Goal: Task Accomplishment & Management: Complete application form

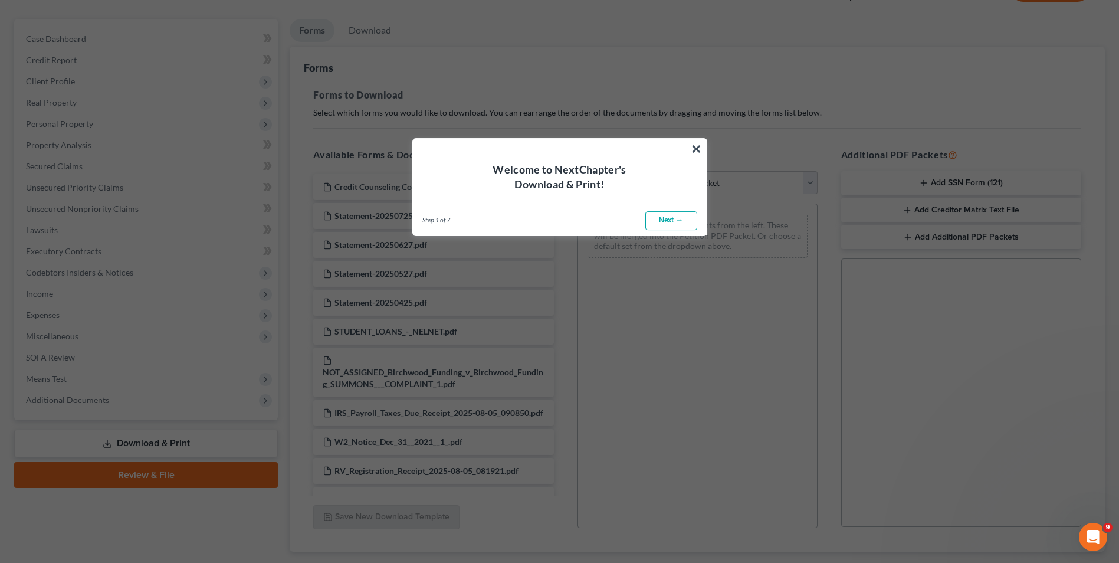
click at [672, 221] on link "Next →" at bounding box center [671, 220] width 52 height 19
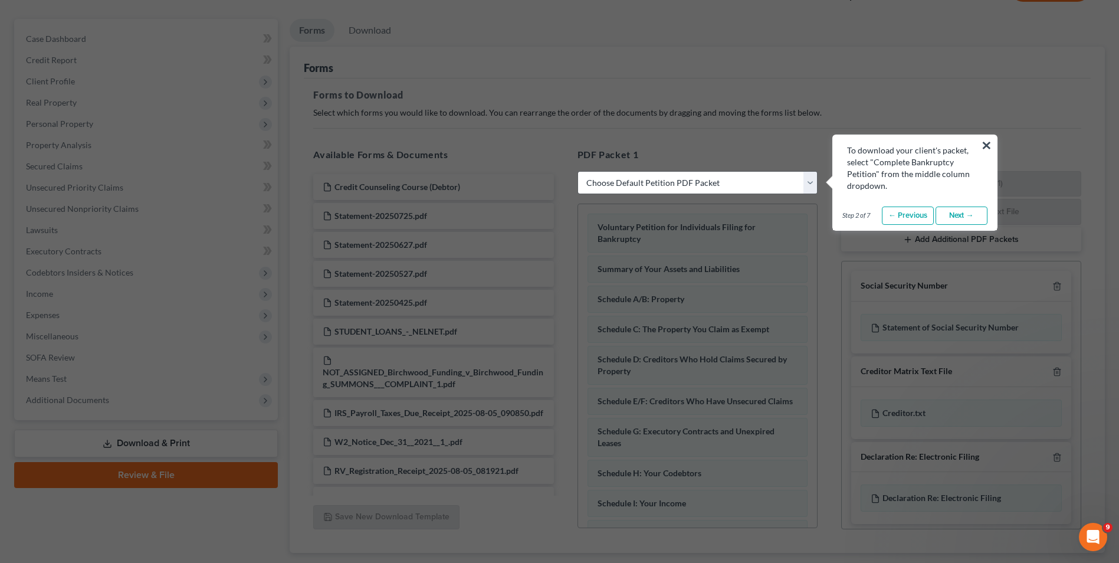
select select "0"
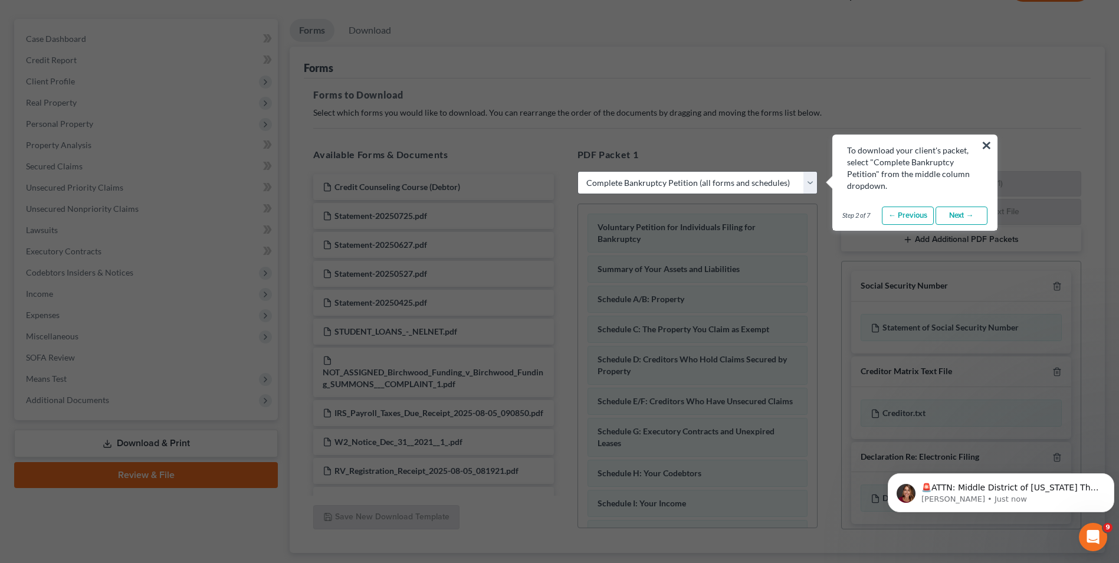
click at [960, 218] on link "Next →" at bounding box center [961, 215] width 52 height 19
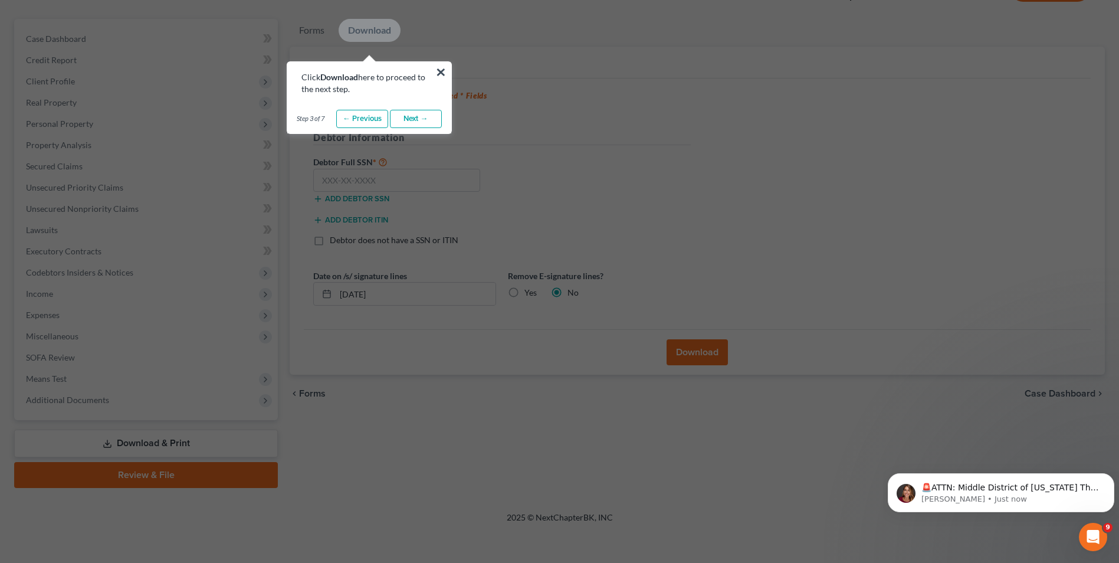
click at [402, 120] on link "Next →" at bounding box center [416, 119] width 52 height 19
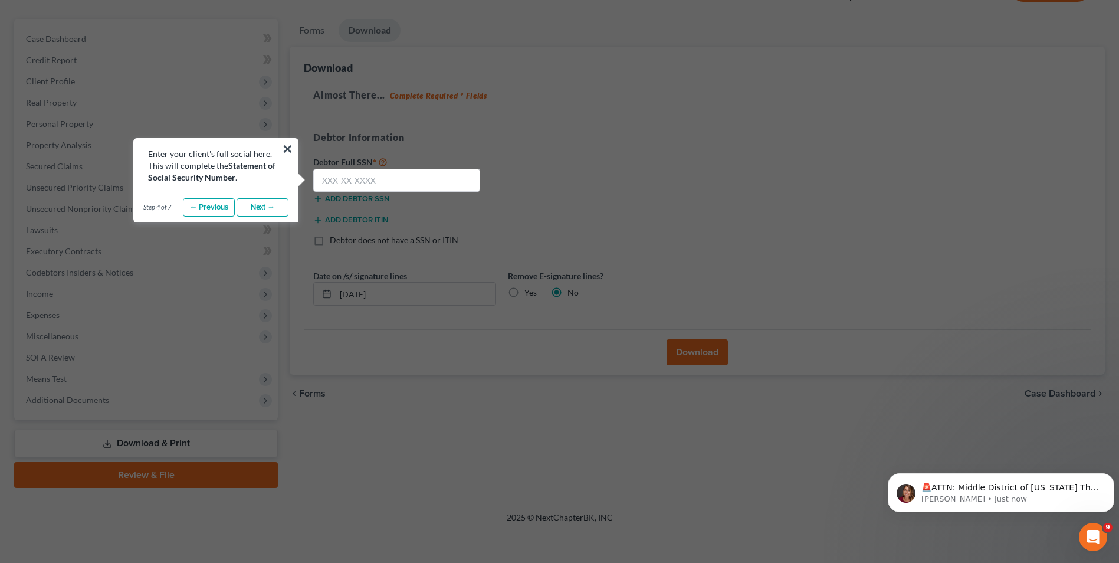
click at [258, 209] on link "Next →" at bounding box center [263, 207] width 52 height 19
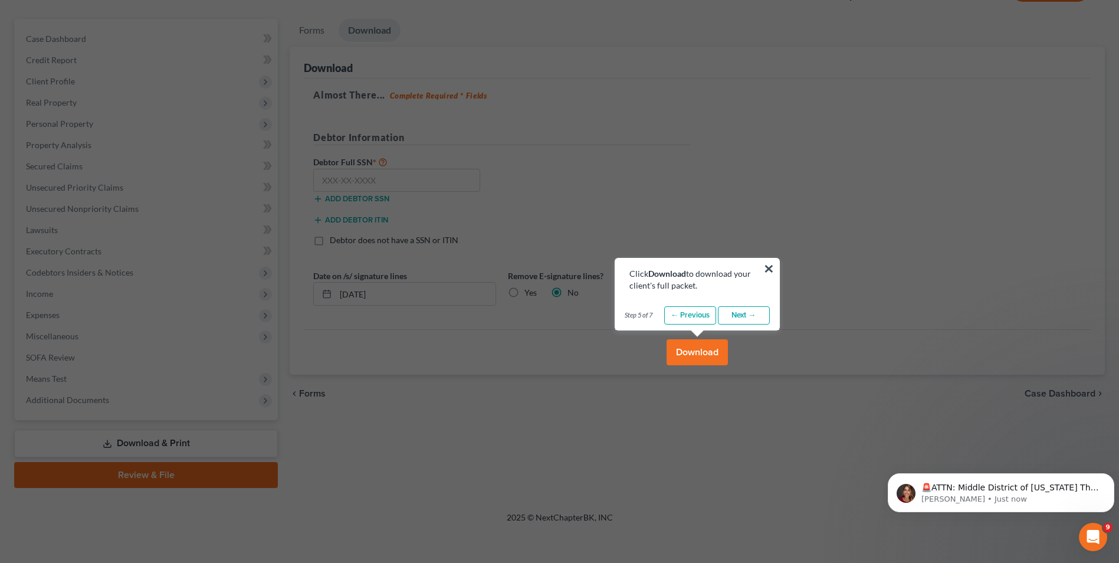
click at [750, 313] on link "Next →" at bounding box center [744, 315] width 52 height 19
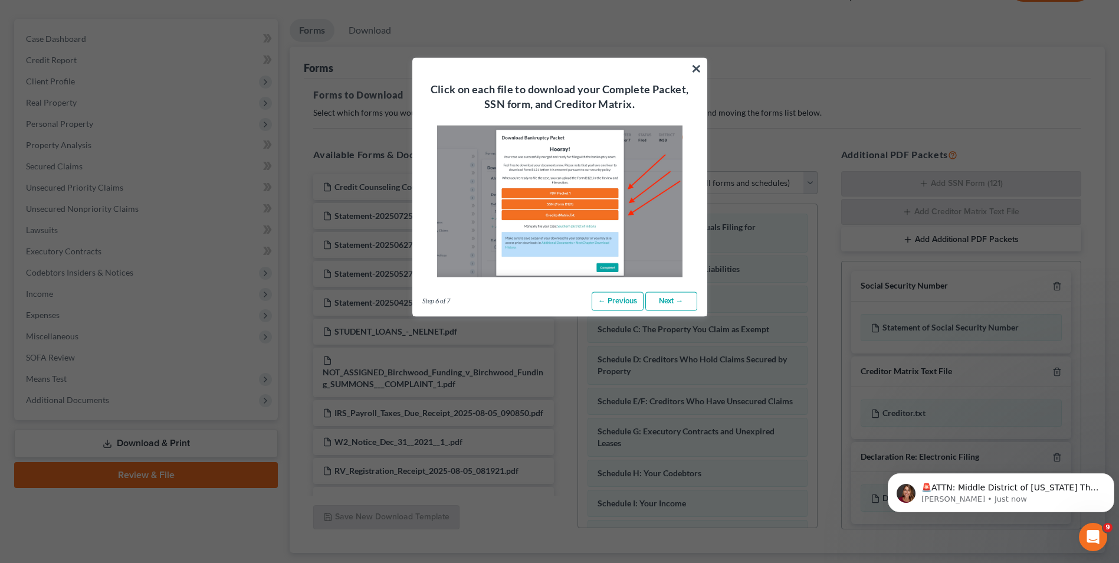
click at [673, 301] on link "Next →" at bounding box center [671, 301] width 52 height 19
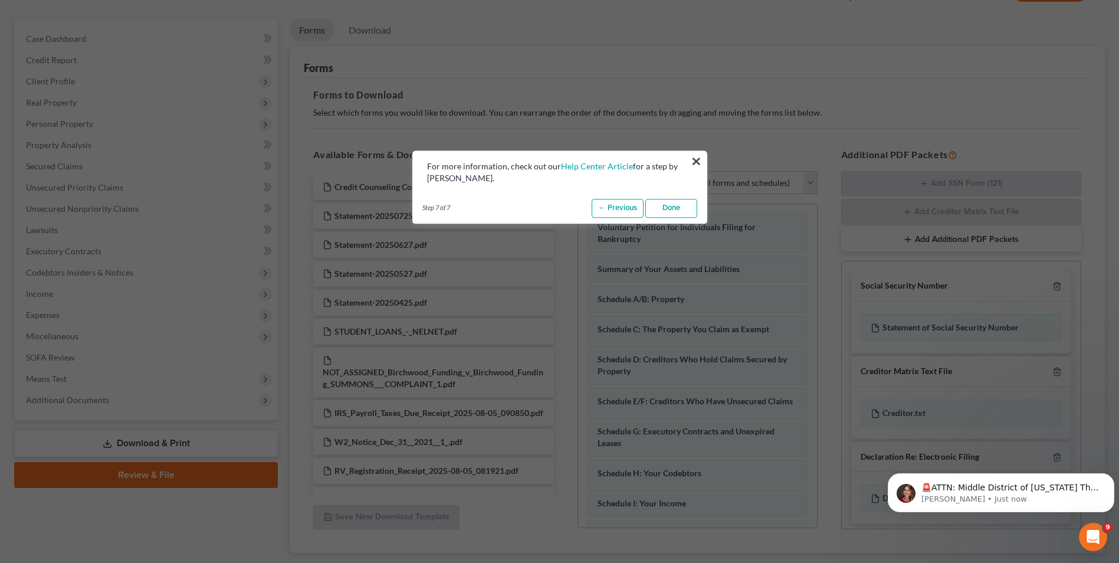
click at [672, 205] on link "Done" at bounding box center [671, 208] width 52 height 19
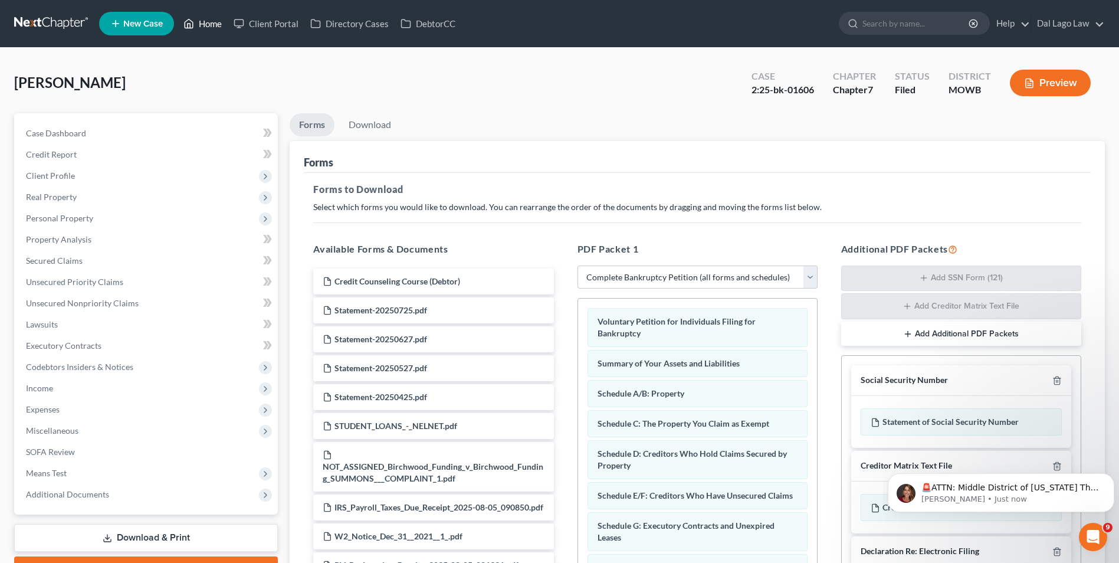
click at [215, 21] on link "Home" at bounding box center [203, 23] width 50 height 21
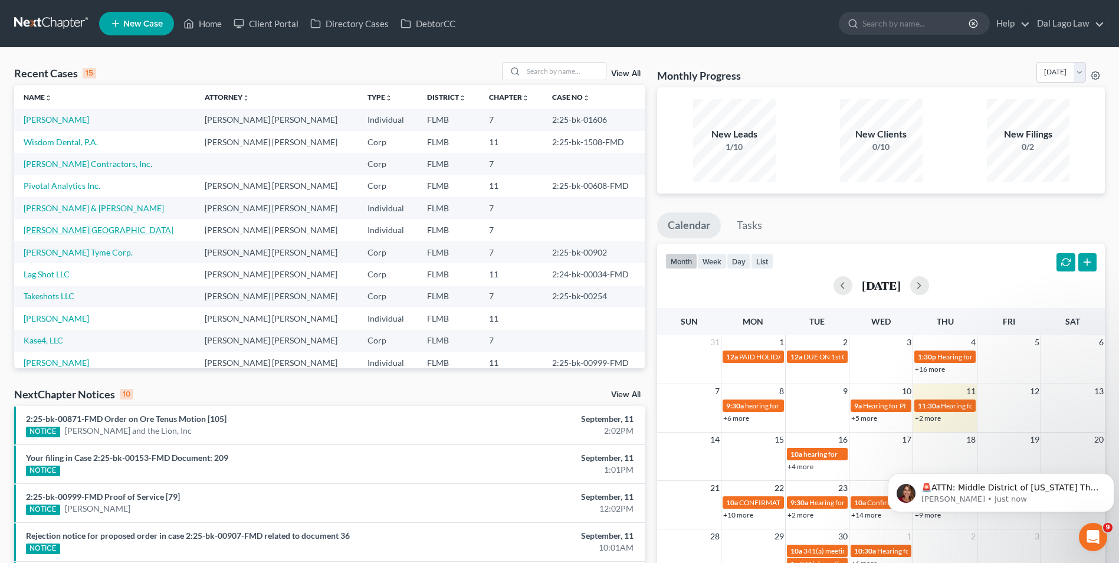
click at [71, 232] on link "[PERSON_NAME][GEOGRAPHIC_DATA]" at bounding box center [99, 230] width 150 height 10
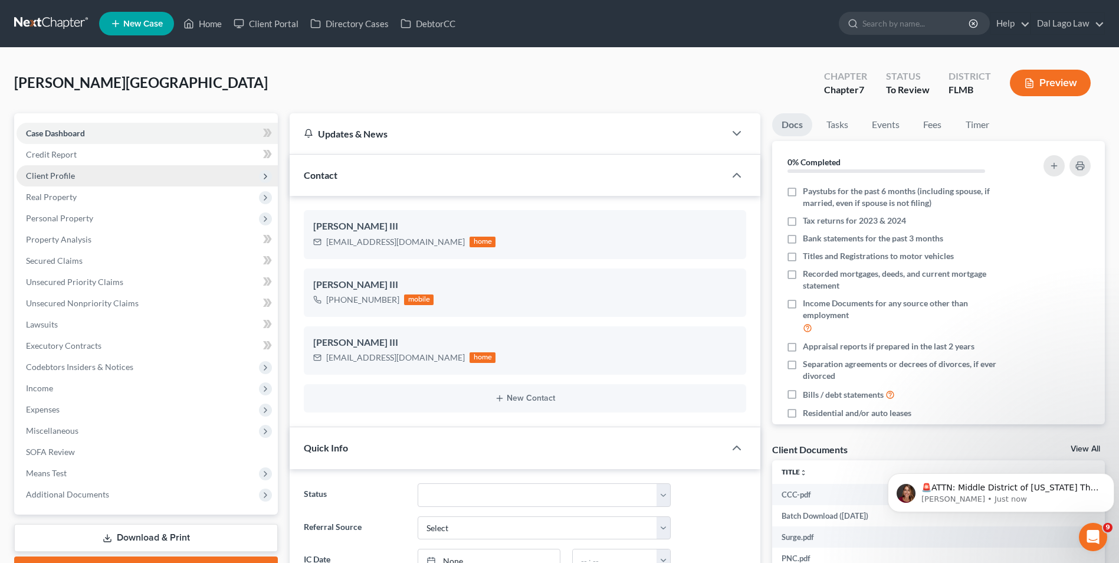
click at [62, 178] on span "Client Profile" at bounding box center [50, 175] width 49 height 10
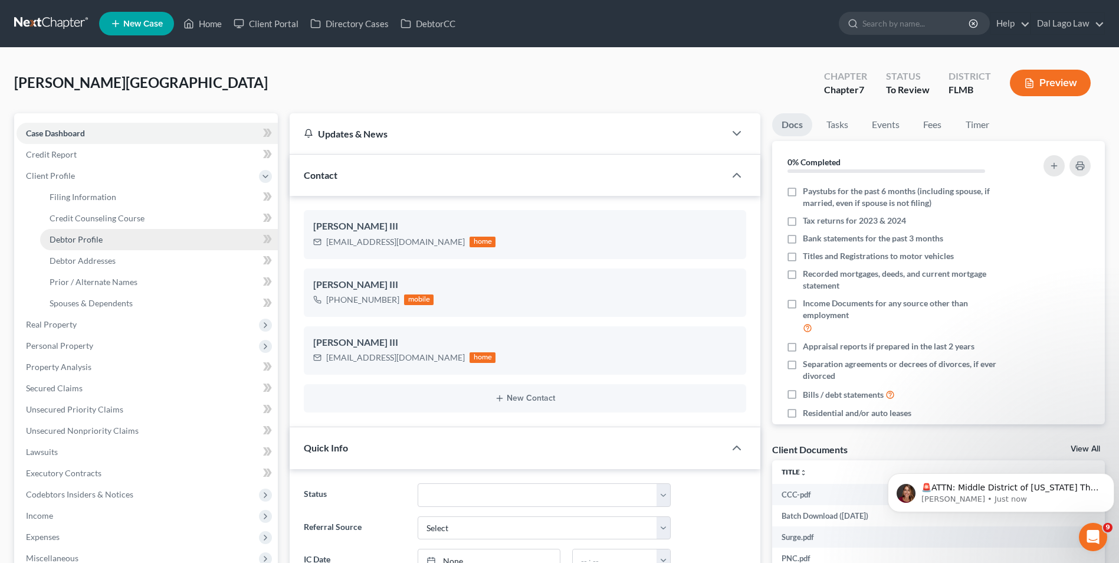
click at [123, 243] on link "Debtor Profile" at bounding box center [159, 239] width 238 height 21
select select "1"
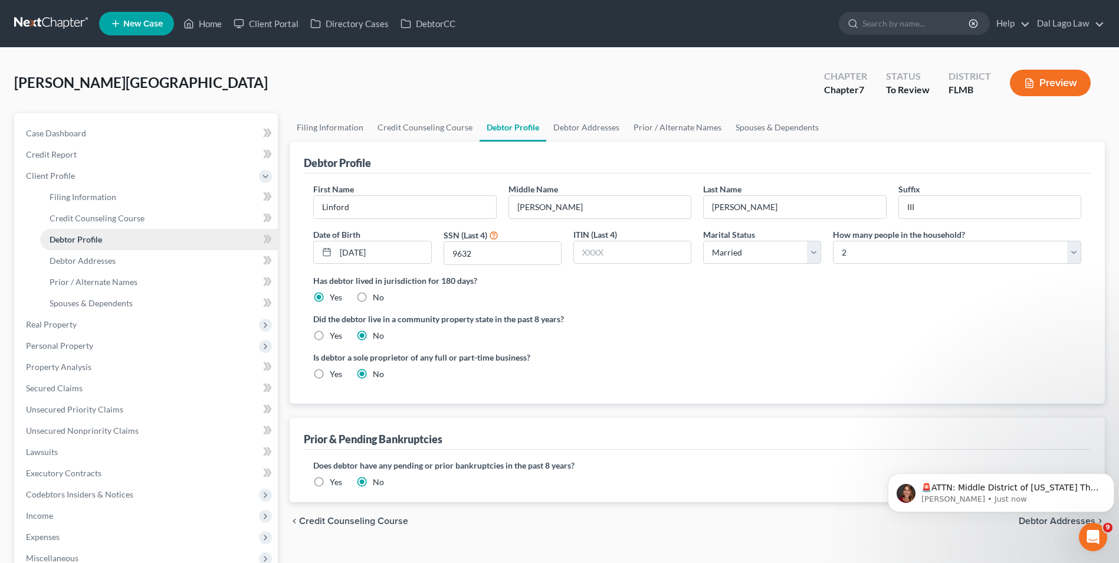
radio input "true"
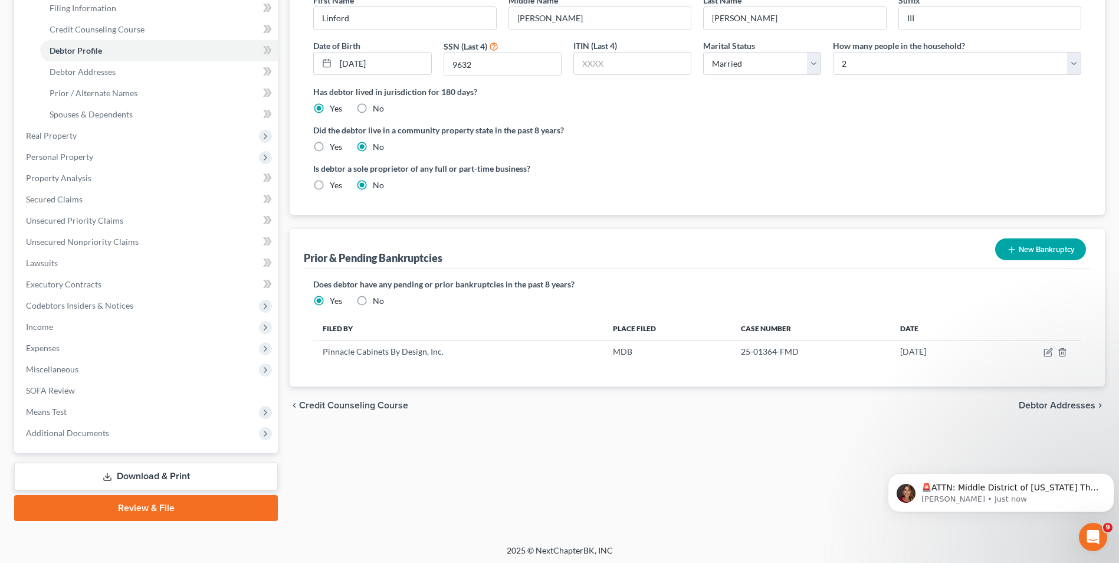
scroll to position [192, 0]
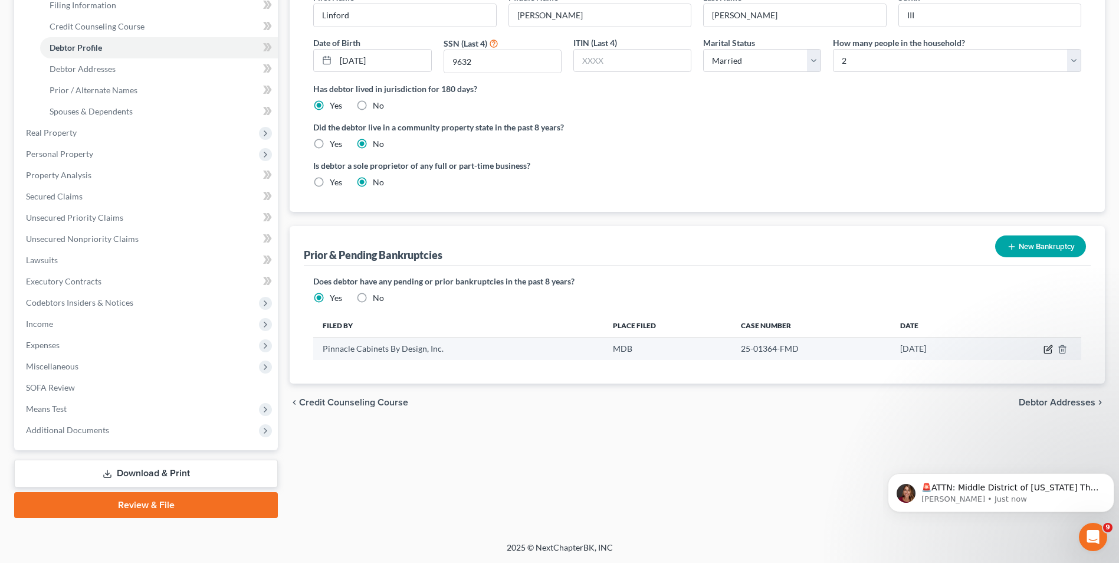
click at [1043, 350] on icon "button" at bounding box center [1047, 348] width 9 height 9
select select "other"
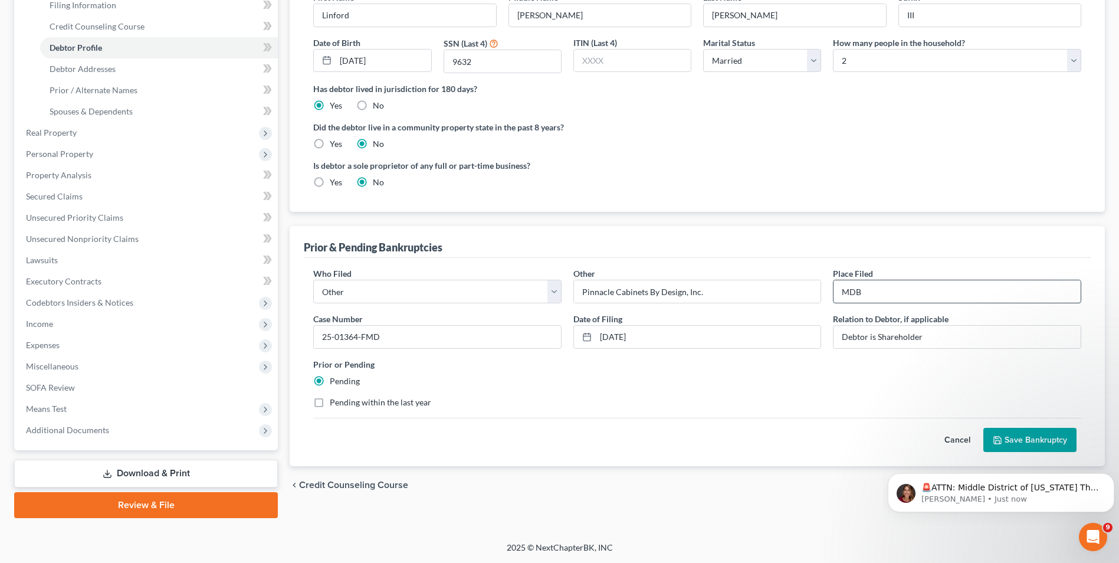
click at [858, 293] on input "MDB" at bounding box center [956, 291] width 247 height 22
click at [848, 290] on input "MD of [US_STATE]" at bounding box center [956, 291] width 247 height 22
click at [874, 291] on input "Middle D of [US_STATE]" at bounding box center [956, 291] width 247 height 22
type input "Middle District of [US_STATE]"
click at [1051, 432] on button "Save Bankruptcy" at bounding box center [1029, 440] width 93 height 25
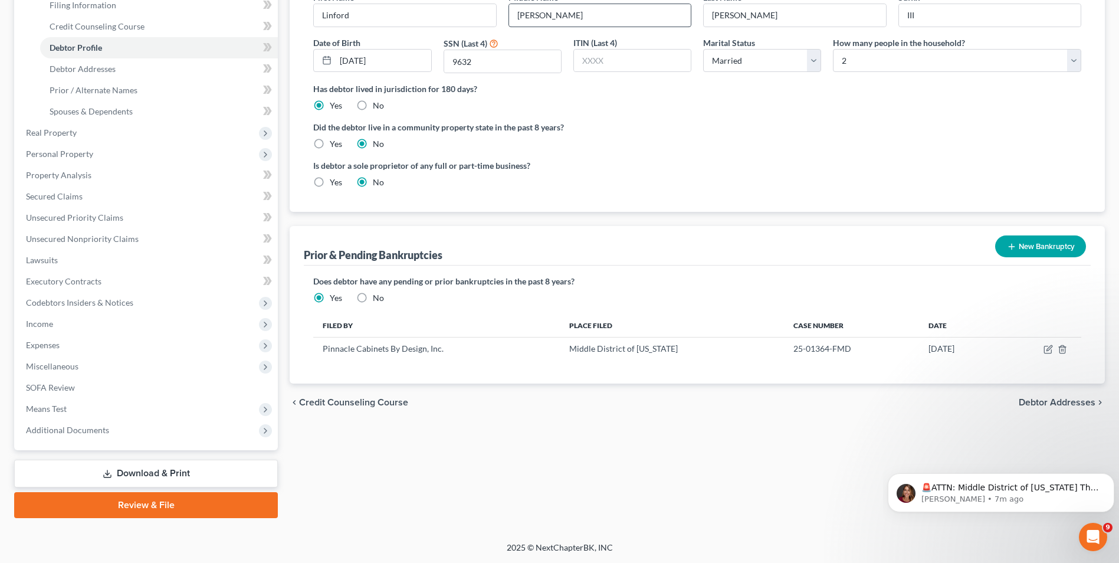
scroll to position [191, 0]
